Goal: Task Accomplishment & Management: Manage account settings

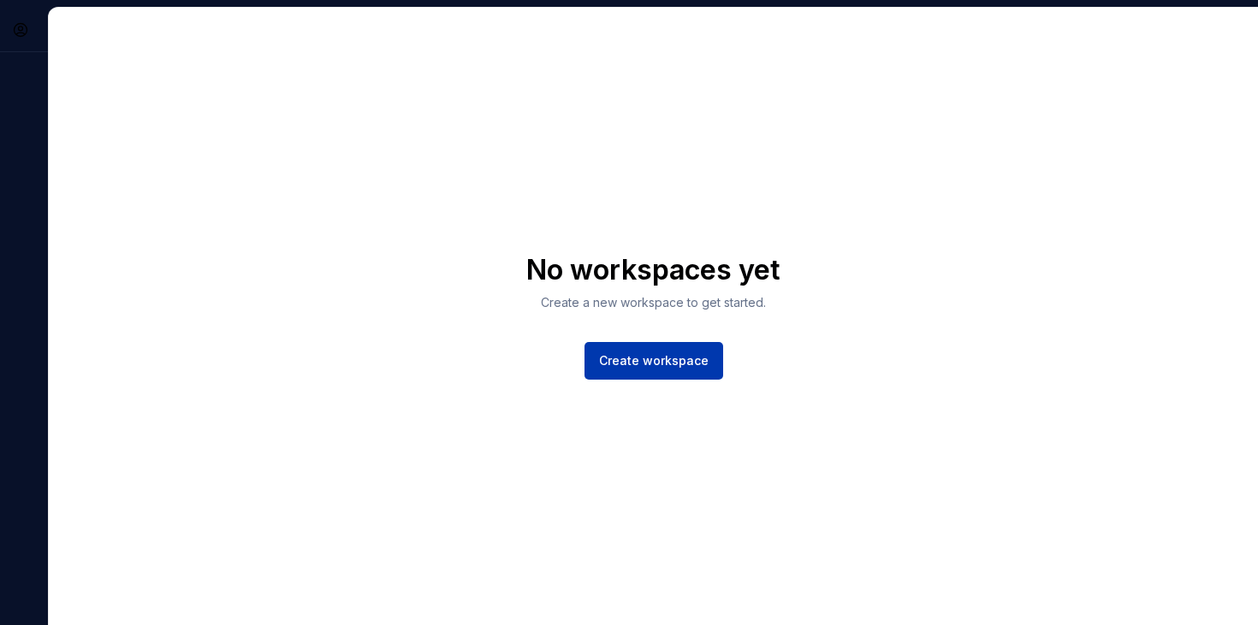
click at [630, 369] on span "Create workspace" at bounding box center [653, 360] width 109 height 17
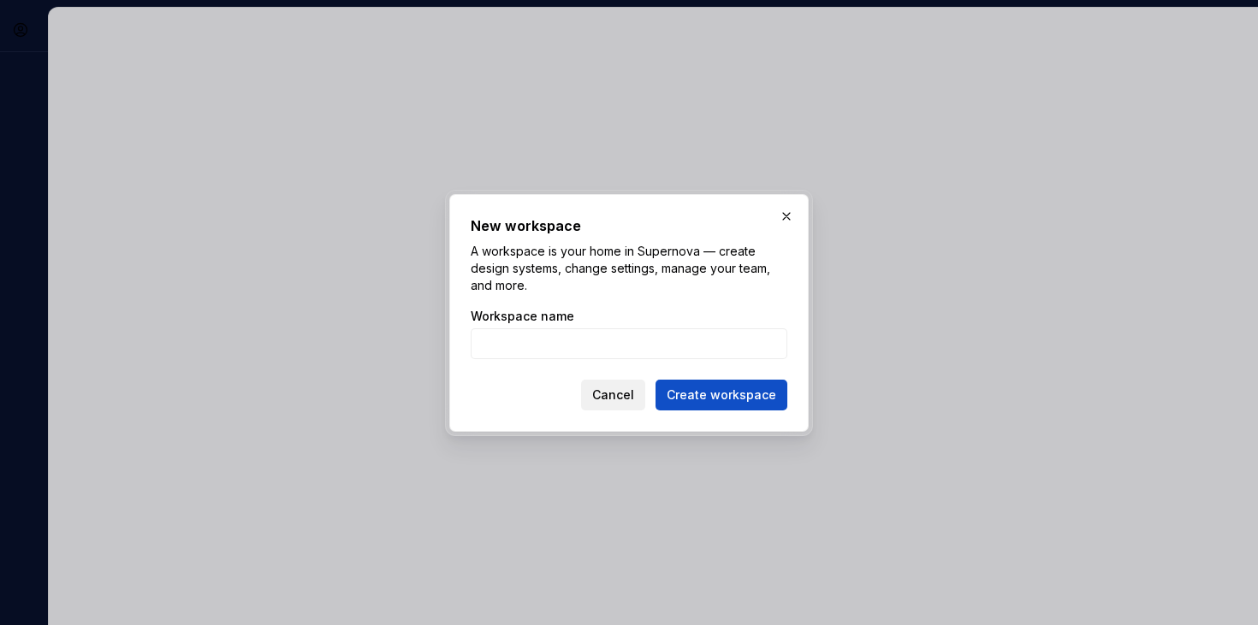
click at [613, 397] on span "Cancel" at bounding box center [613, 395] width 42 height 17
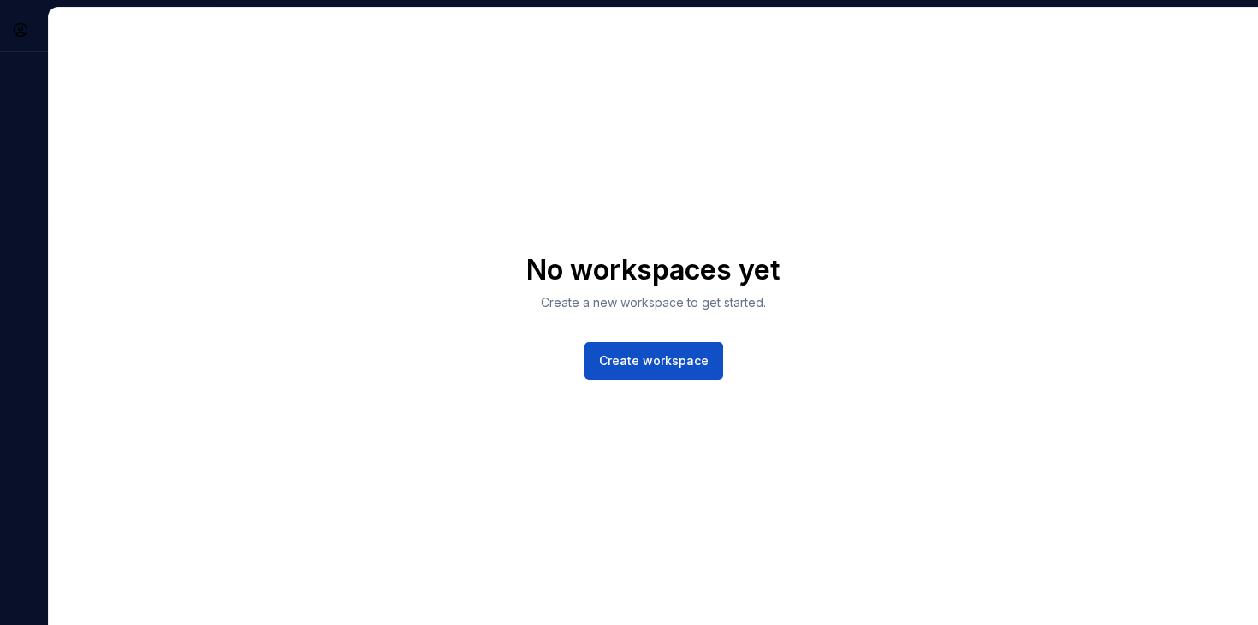
click at [764, 263] on h1 "No workspaces yet" at bounding box center [653, 270] width 254 height 34
click at [36, 212] on div "Y" at bounding box center [24, 316] width 48 height 619
click at [648, 329] on div "No workspaces yet Create a new workspace to get started. Create workspace" at bounding box center [653, 316] width 254 height 127
click at [653, 364] on span "Create workspace" at bounding box center [653, 360] width 109 height 17
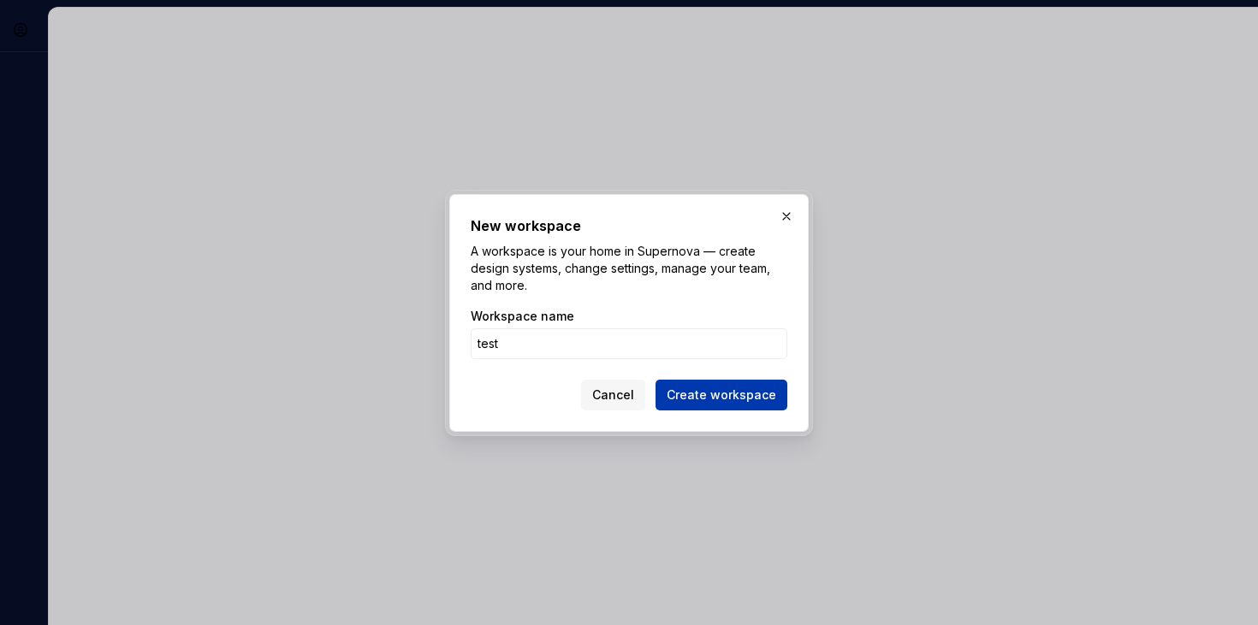
type input "test"
click at [765, 391] on span "Create workspace" at bounding box center [720, 395] width 109 height 17
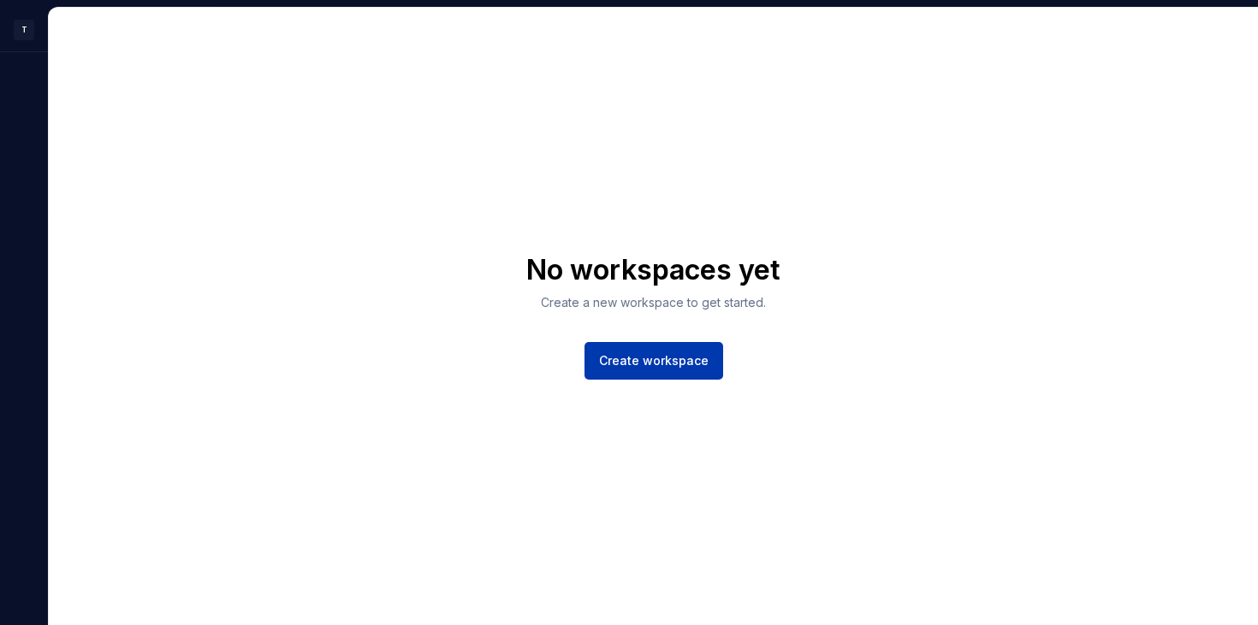
click at [688, 364] on span "Create workspace" at bounding box center [653, 360] width 109 height 17
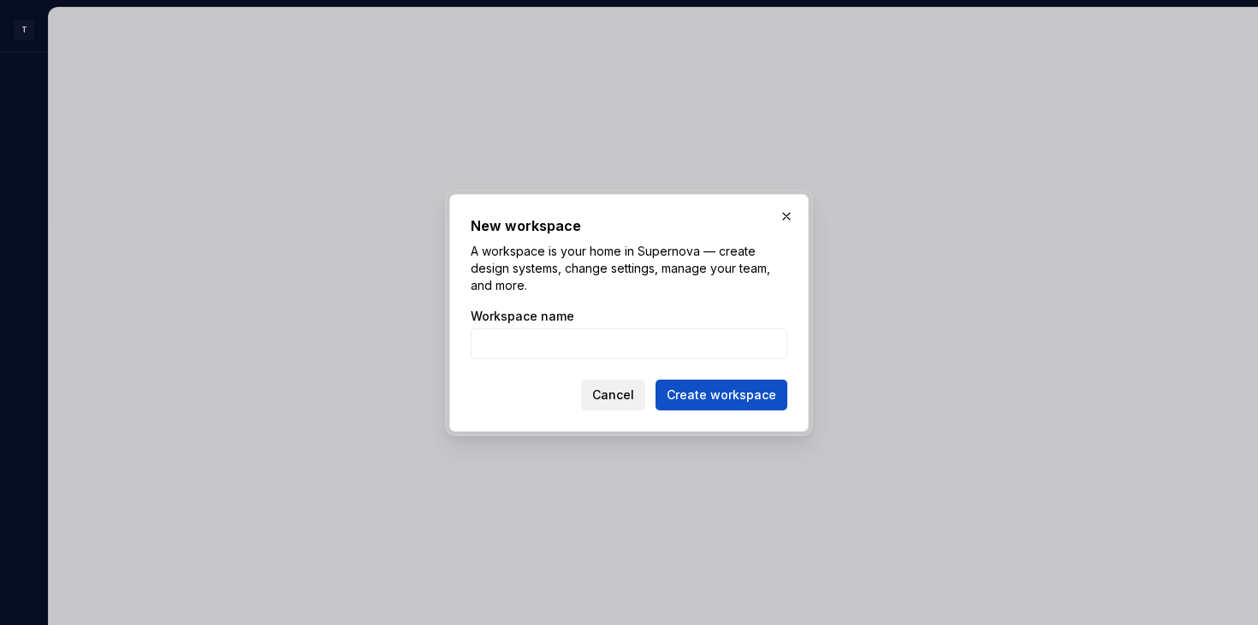
click at [632, 394] on span "Cancel" at bounding box center [613, 395] width 42 height 17
